Goal: Transaction & Acquisition: Book appointment/travel/reservation

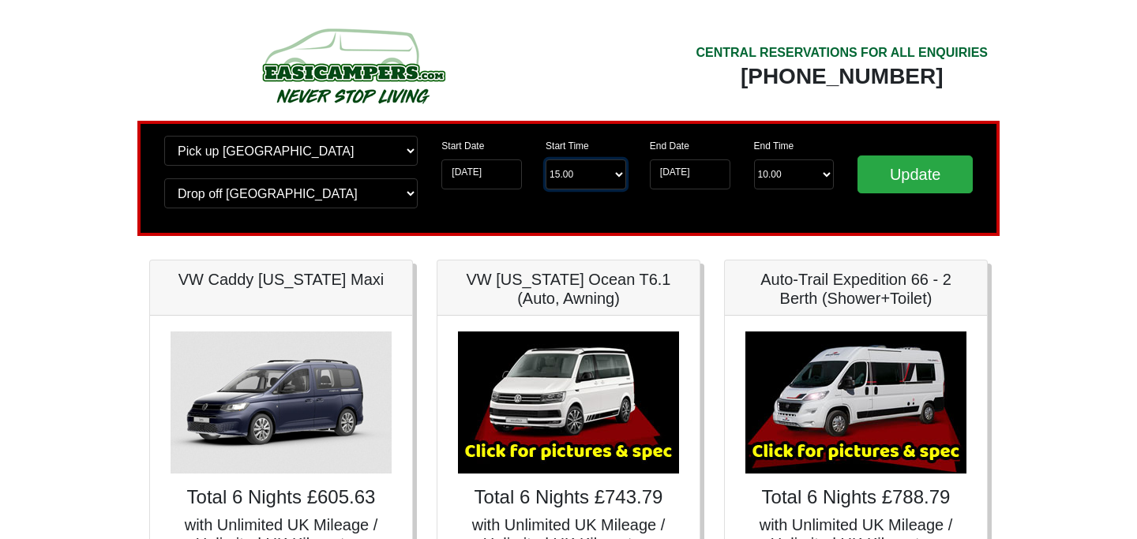
select select "17.00"
click at [900, 182] on input "Update" at bounding box center [915, 175] width 115 height 38
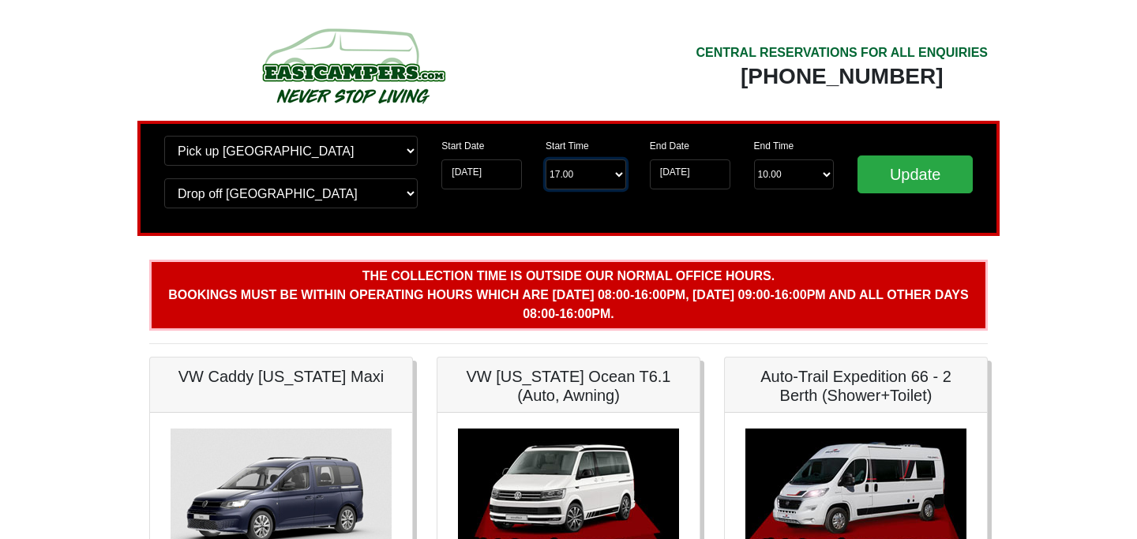
select select "15.00"
click at [911, 176] on input "Update" at bounding box center [915, 175] width 115 height 38
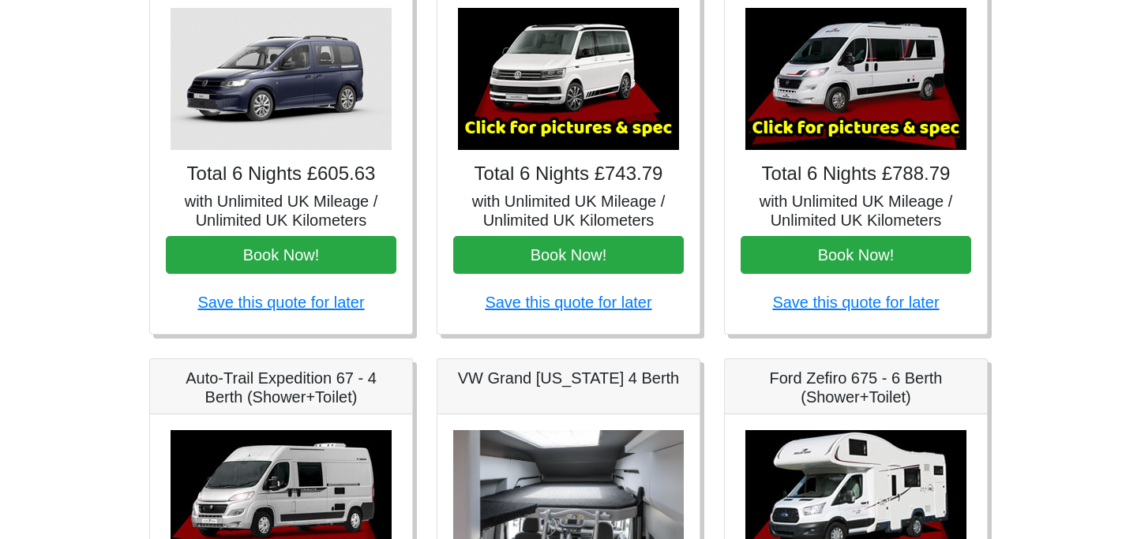
scroll to position [319, 0]
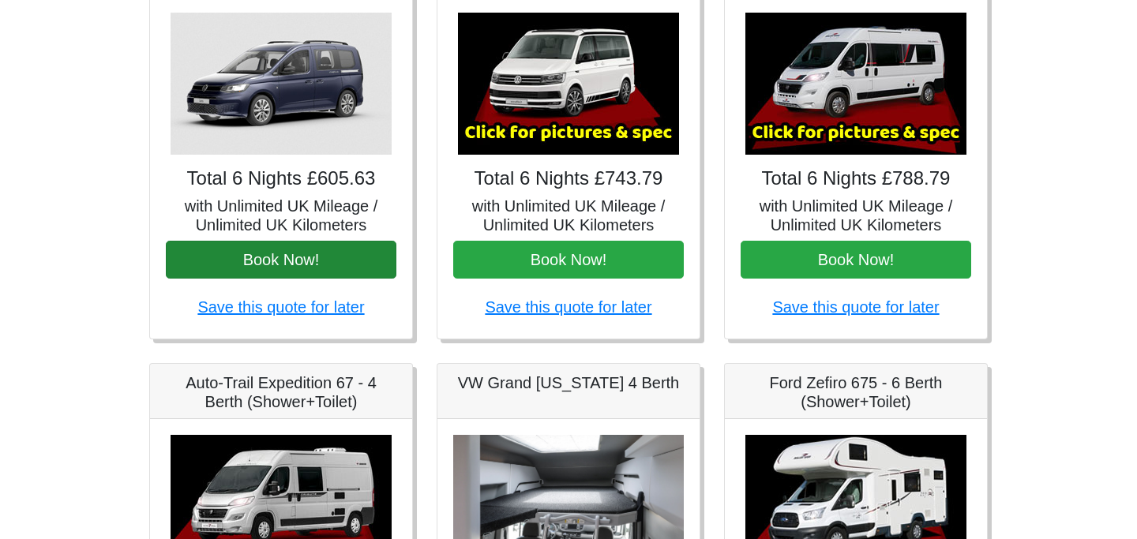
click at [261, 257] on button "Book Now!" at bounding box center [281, 260] width 231 height 38
